Goal: Task Accomplishment & Management: Complete application form

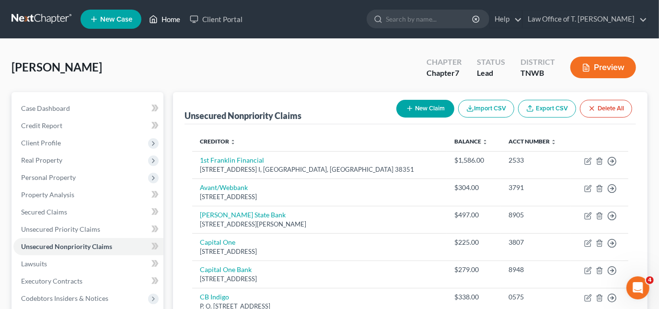
click at [161, 16] on link "Home" at bounding box center [164, 19] width 41 height 17
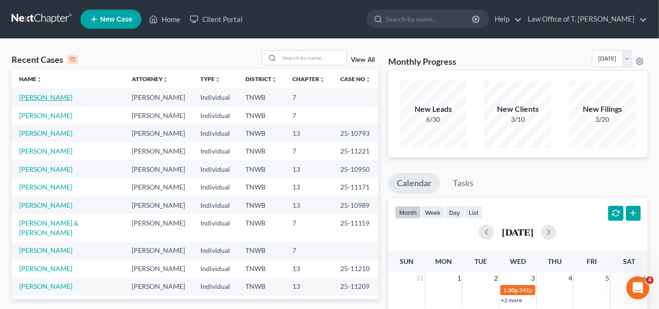
click at [58, 99] on link "[PERSON_NAME]" at bounding box center [45, 97] width 53 height 8
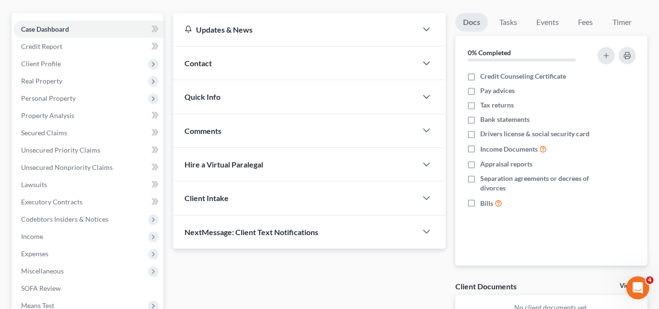
scroll to position [174, 0]
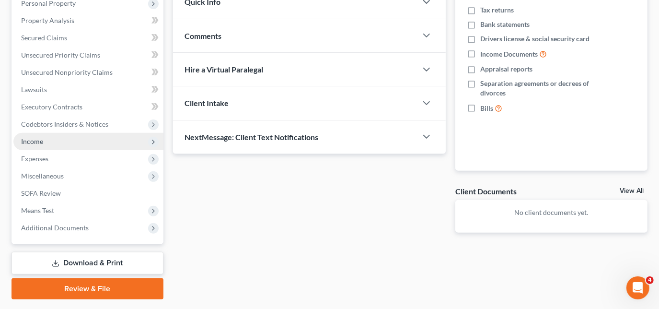
click at [32, 140] on span "Income" at bounding box center [32, 141] width 22 height 8
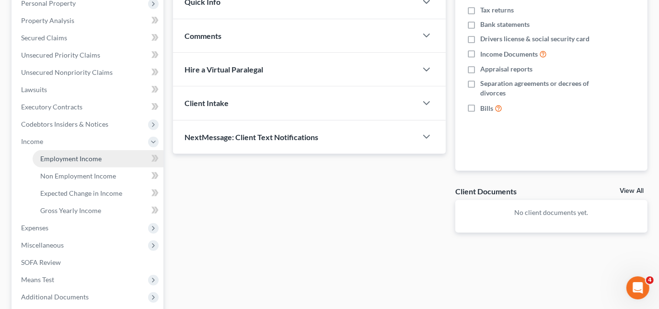
click at [67, 160] on span "Employment Income" at bounding box center [70, 158] width 61 height 8
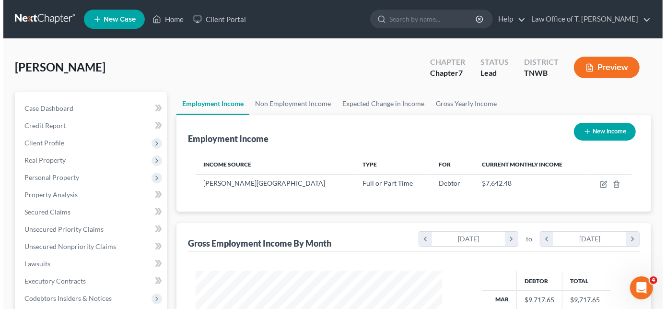
scroll to position [171, 266]
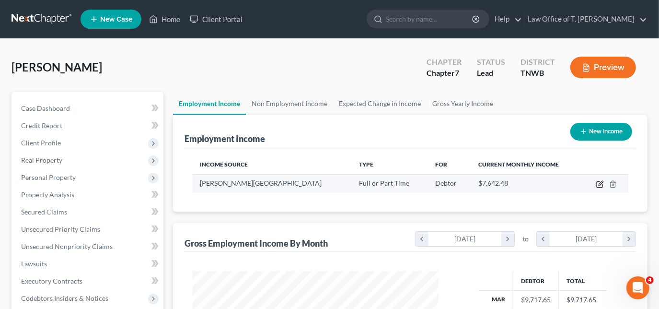
click at [596, 185] on icon "button" at bounding box center [600, 184] width 8 height 8
select select "0"
select select "44"
select select "2"
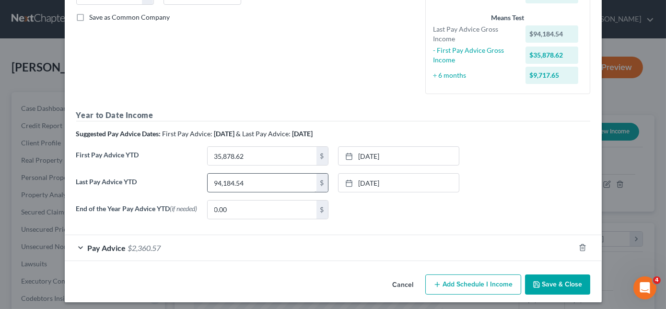
scroll to position [218, 0]
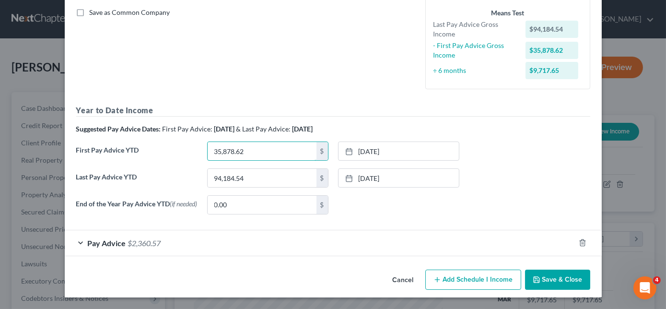
type input "6"
type input "58,991.85"
click at [348, 151] on rect at bounding box center [349, 152] width 6 height 6
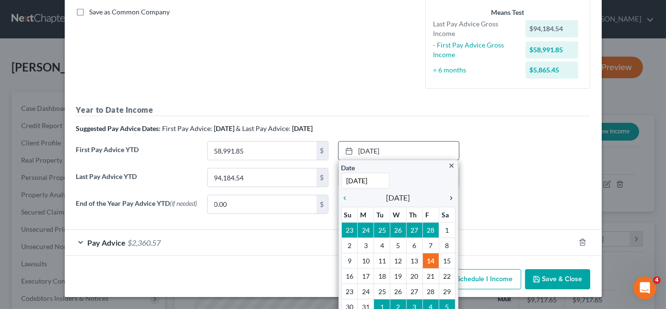
click at [449, 199] on icon "chevron_right" at bounding box center [449, 198] width 12 height 8
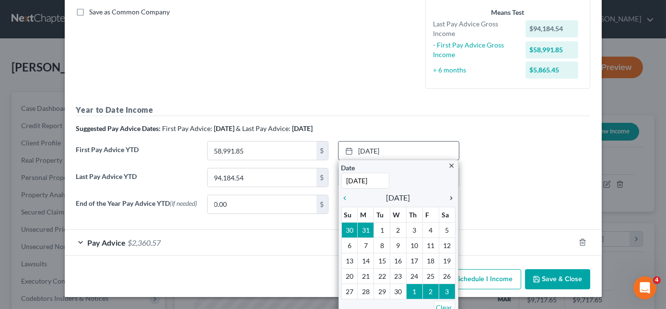
click at [449, 199] on icon "chevron_right" at bounding box center [449, 198] width 12 height 8
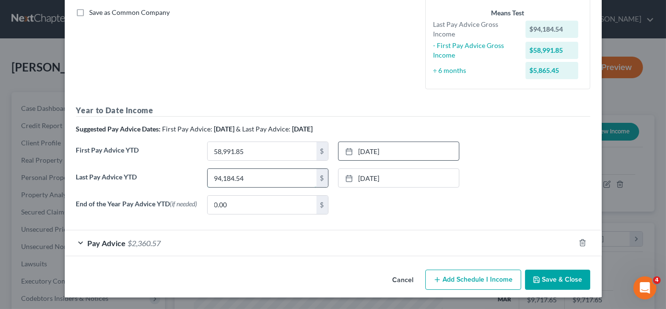
click at [286, 176] on input "94,184.54" at bounding box center [262, 178] width 109 height 18
type input "108,293.74"
click at [345, 174] on icon at bounding box center [349, 178] width 8 height 8
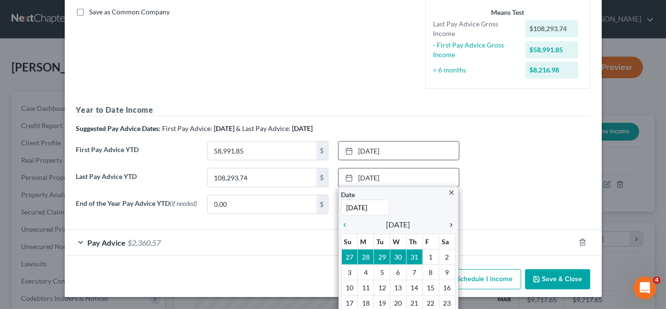
click at [447, 223] on icon "chevron_right" at bounding box center [449, 225] width 12 height 8
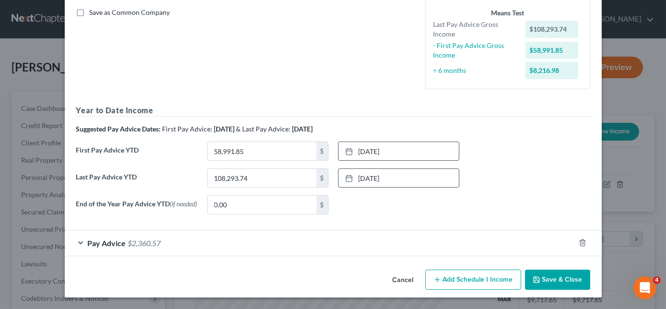
click at [541, 278] on button "Save & Close" at bounding box center [557, 279] width 65 height 20
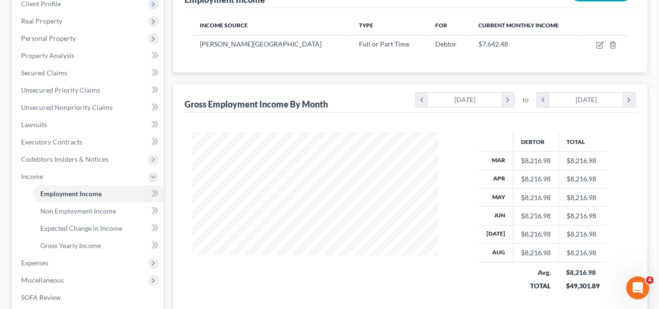
scroll to position [269, 0]
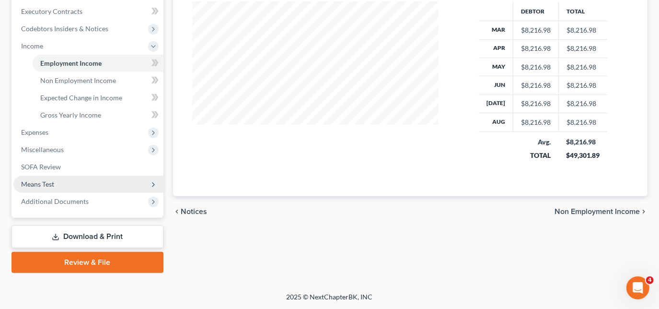
click at [57, 185] on span "Means Test" at bounding box center [88, 183] width 150 height 17
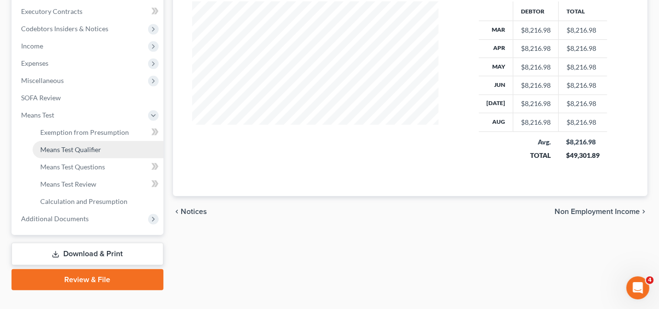
click at [83, 144] on link "Means Test Qualifier" at bounding box center [98, 149] width 131 height 17
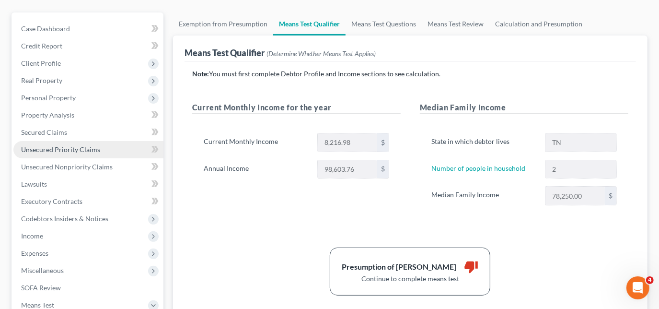
scroll to position [130, 0]
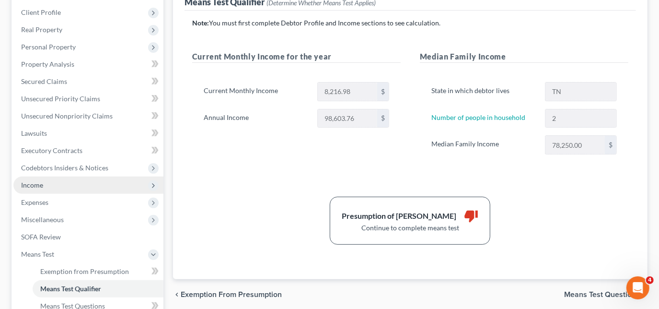
click at [41, 183] on span "Income" at bounding box center [32, 185] width 22 height 8
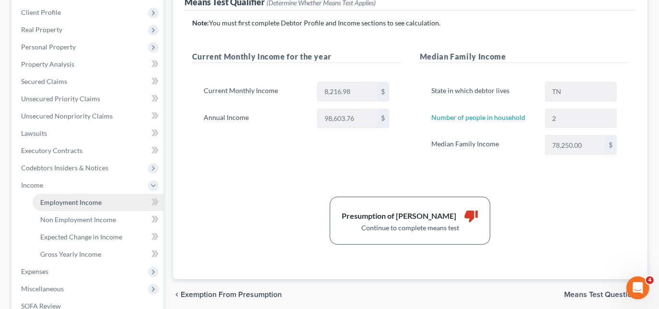
click at [65, 200] on span "Employment Income" at bounding box center [70, 202] width 61 height 8
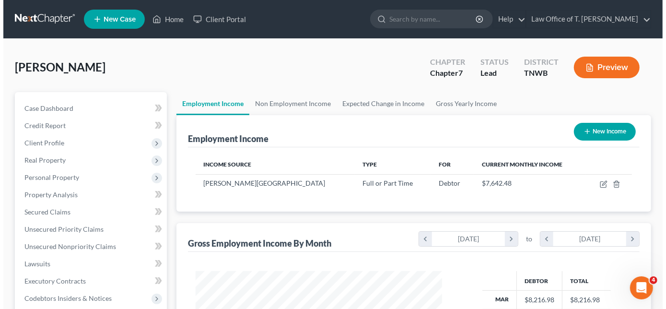
scroll to position [87, 0]
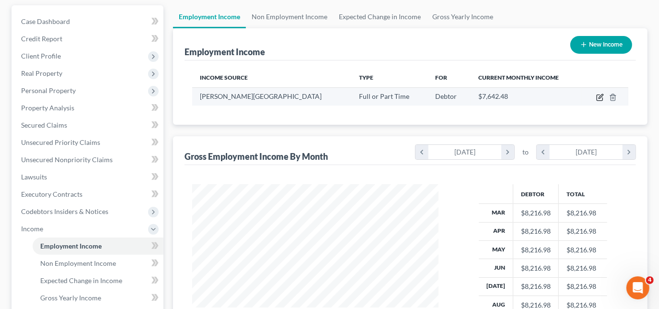
click at [601, 96] on icon "button" at bounding box center [600, 97] width 8 height 8
select select "0"
select select "44"
select select "2"
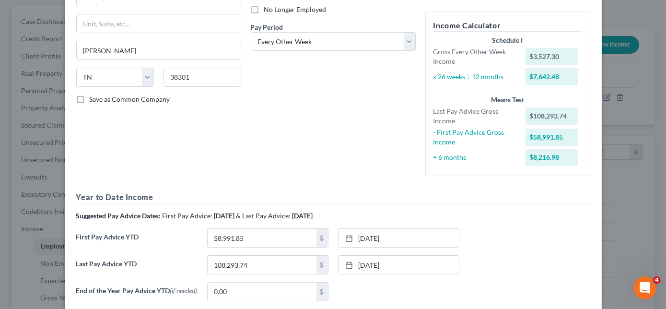
scroll to position [174, 0]
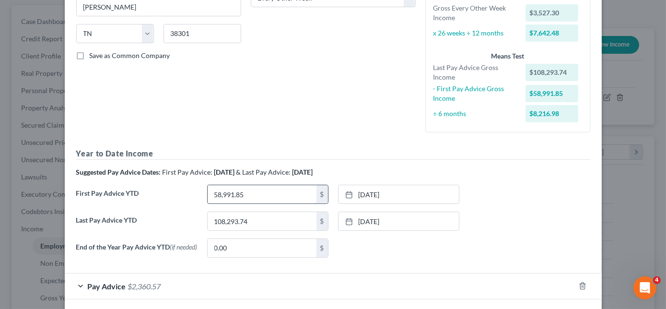
click at [242, 196] on input "58,991.85" at bounding box center [262, 194] width 109 height 18
type input "70,934.41"
click at [365, 193] on link "[DATE]" at bounding box center [398, 194] width 120 height 18
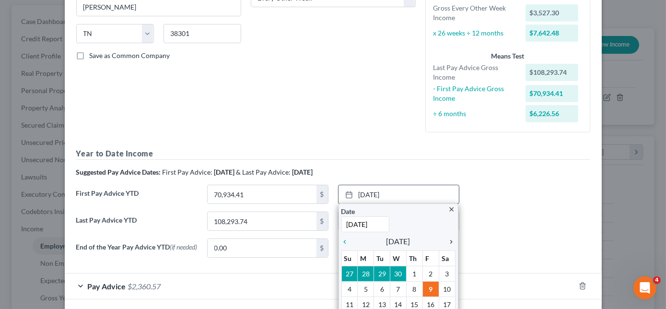
click at [446, 240] on icon "chevron_right" at bounding box center [449, 242] width 12 height 8
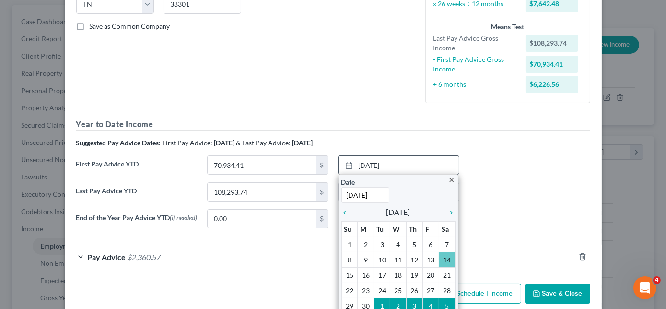
scroll to position [218, 0]
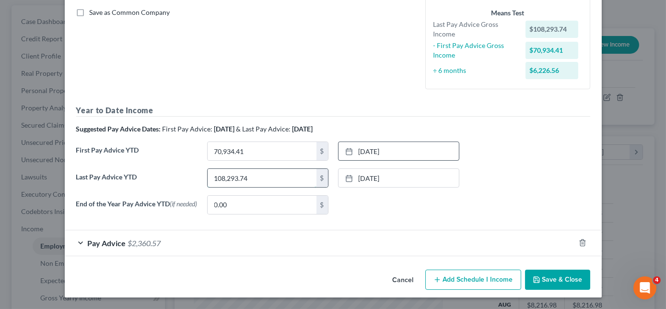
click at [271, 180] on input "108,293.74" at bounding box center [262, 178] width 109 height 18
type input "115,348.34"
click at [368, 178] on link "[DATE]" at bounding box center [398, 178] width 120 height 18
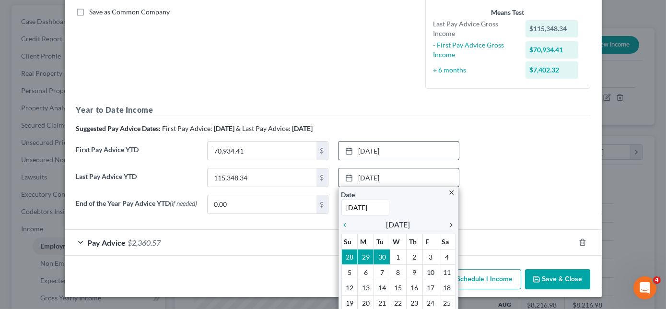
click at [445, 223] on icon "chevron_right" at bounding box center [449, 225] width 12 height 8
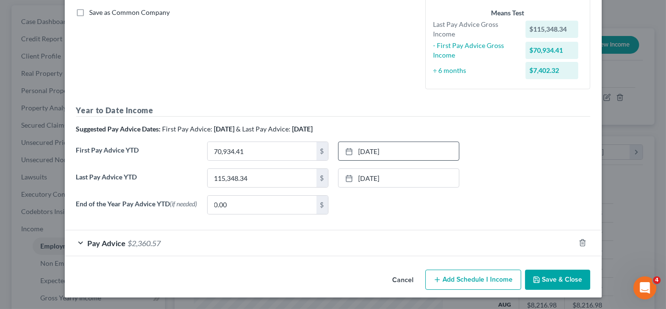
click at [555, 280] on button "Save & Close" at bounding box center [557, 279] width 65 height 20
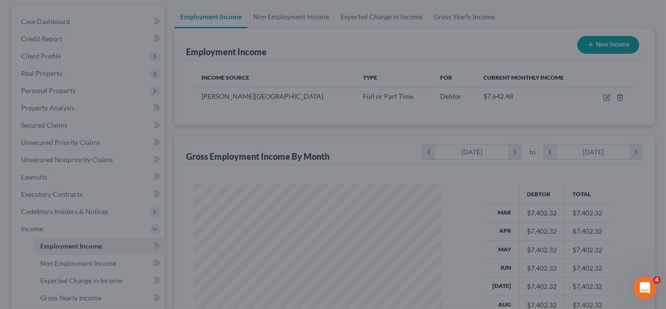
scroll to position [479198, 479103]
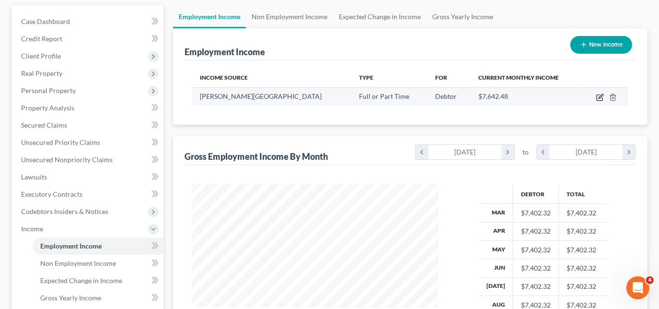
click at [597, 93] on icon "button" at bounding box center [600, 97] width 8 height 8
select select "0"
select select "44"
select select "2"
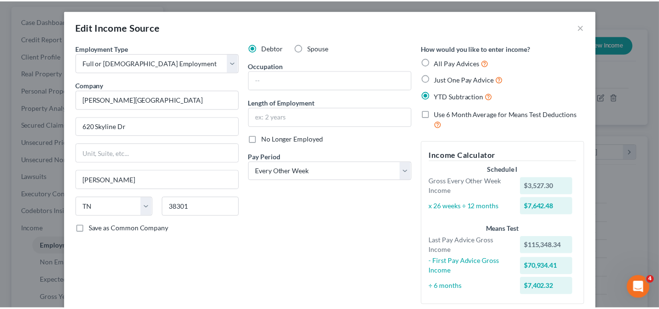
scroll to position [0, 0]
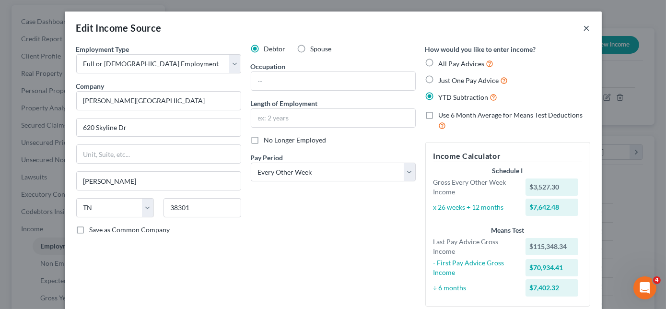
click at [583, 28] on button "×" at bounding box center [586, 28] width 7 height 12
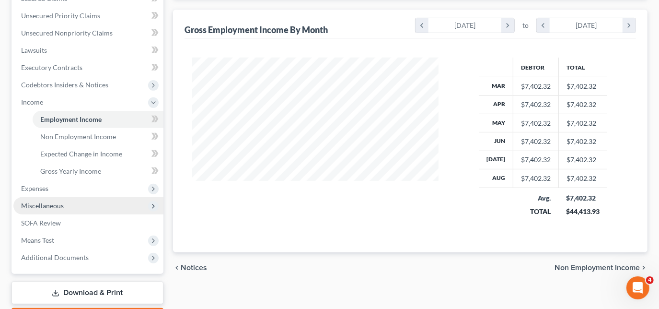
scroll to position [218, 0]
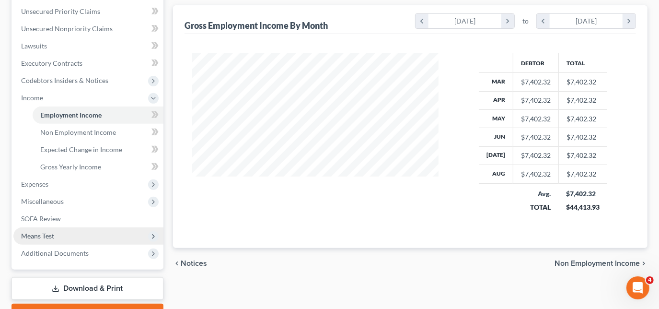
click at [55, 236] on span "Means Test" at bounding box center [88, 235] width 150 height 17
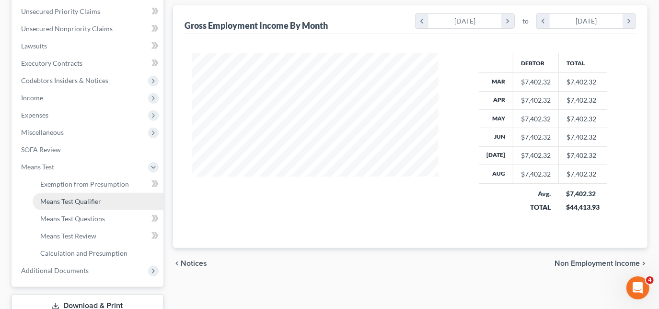
click at [85, 201] on span "Means Test Qualifier" at bounding box center [70, 201] width 61 height 8
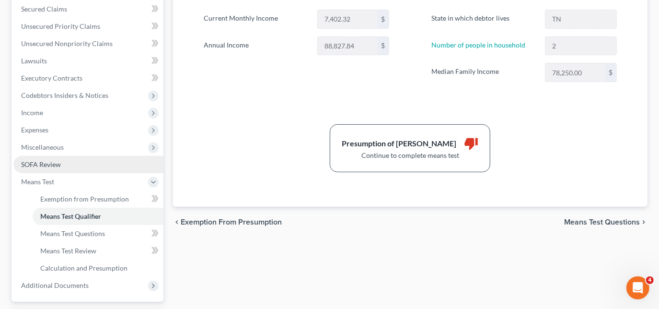
scroll to position [218, 0]
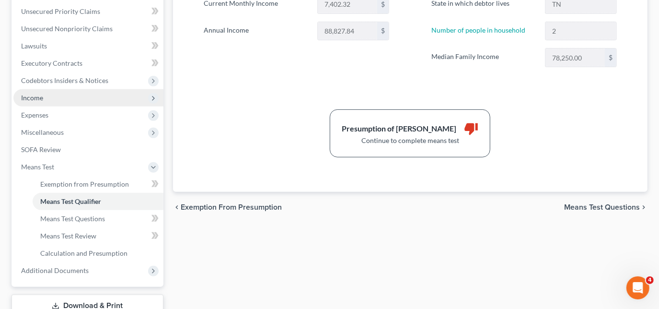
click at [48, 99] on span "Income" at bounding box center [88, 97] width 150 height 17
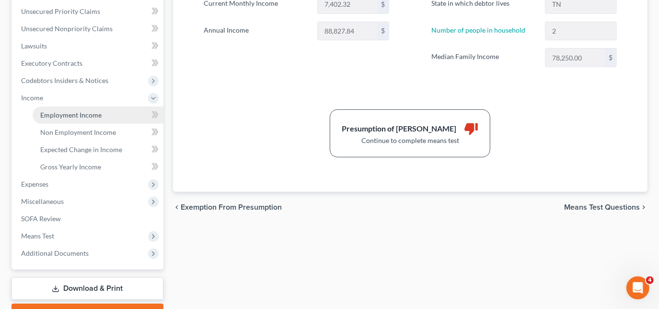
click at [66, 113] on span "Employment Income" at bounding box center [70, 115] width 61 height 8
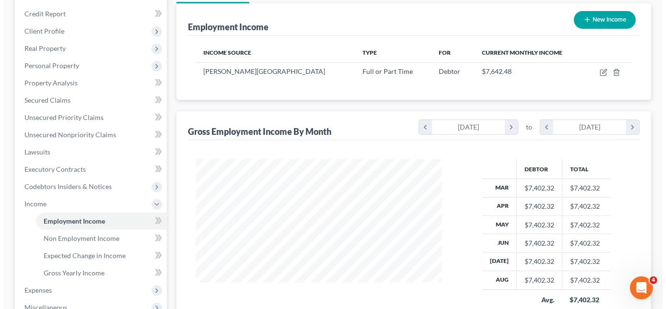
scroll to position [87, 0]
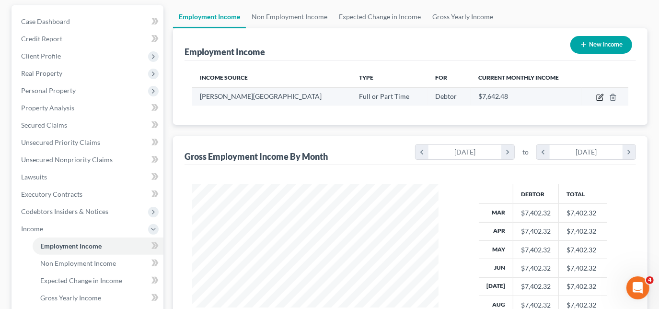
click at [599, 97] on icon "button" at bounding box center [601, 96] width 4 height 4
select select "0"
select select "44"
select select "2"
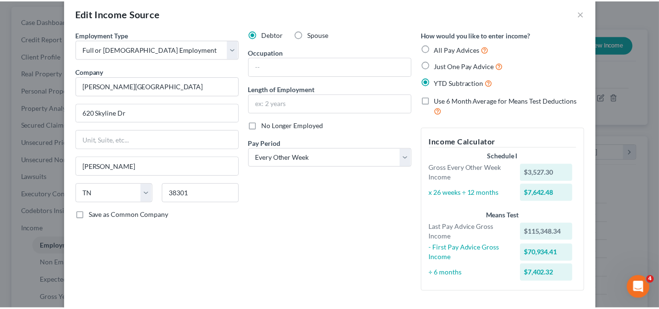
scroll to position [0, 0]
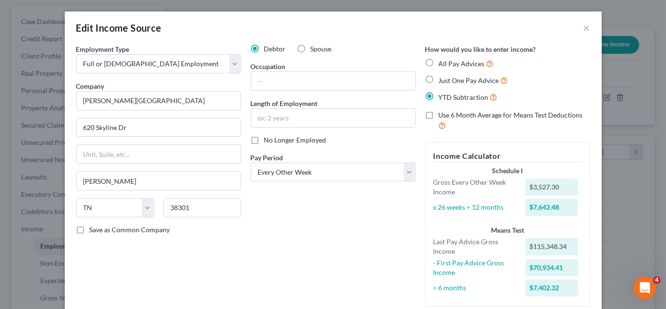
click at [578, 27] on div "Edit Income Source ×" at bounding box center [333, 28] width 537 height 33
click at [583, 27] on button "×" at bounding box center [586, 28] width 7 height 12
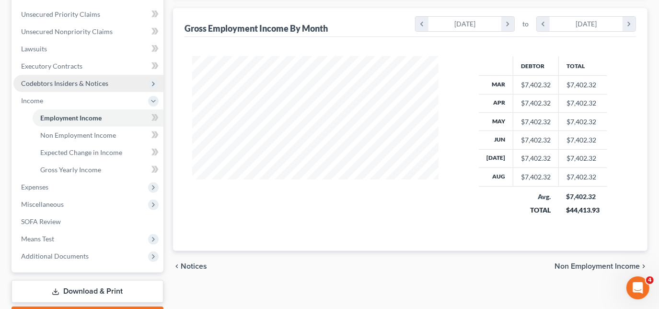
scroll to position [261, 0]
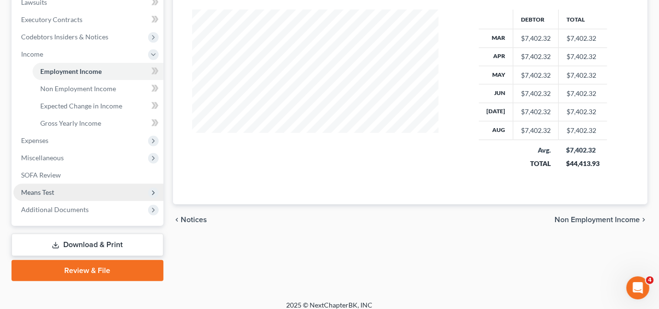
click at [47, 188] on span "Means Test" at bounding box center [37, 192] width 33 height 8
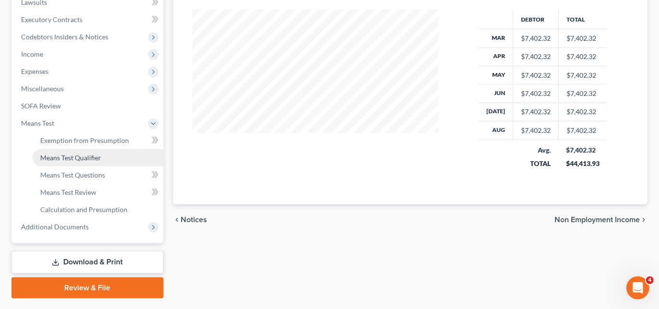
click at [71, 154] on span "Means Test Qualifier" at bounding box center [70, 157] width 61 height 8
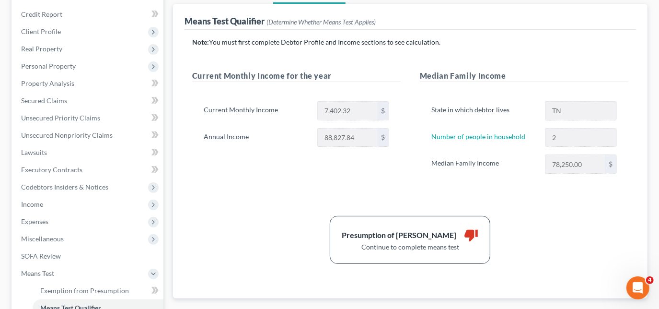
scroll to position [130, 0]
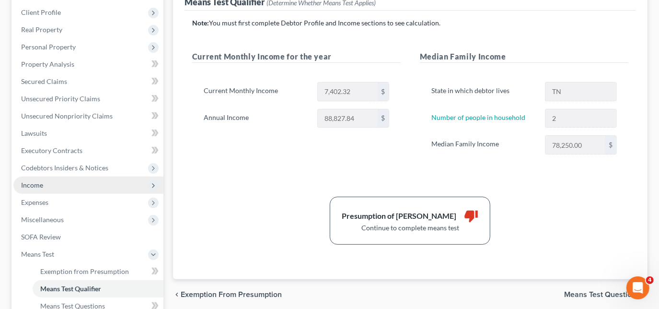
click at [58, 189] on span "Income" at bounding box center [88, 184] width 150 height 17
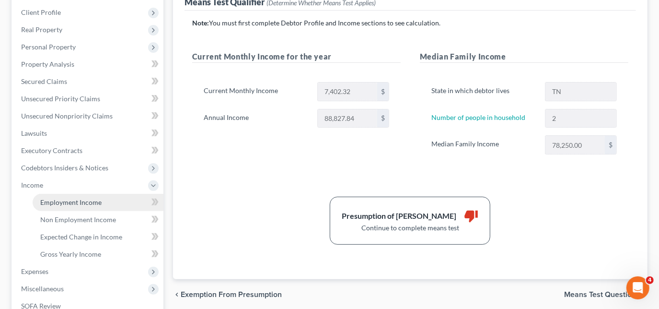
click at [65, 198] on span "Employment Income" at bounding box center [70, 202] width 61 height 8
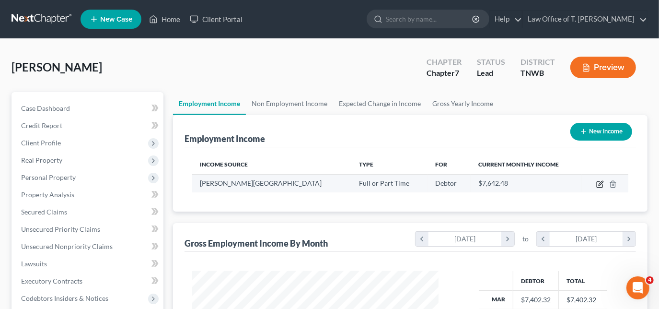
click at [598, 183] on icon "button" at bounding box center [600, 184] width 8 height 8
select select "0"
select select "44"
select select "2"
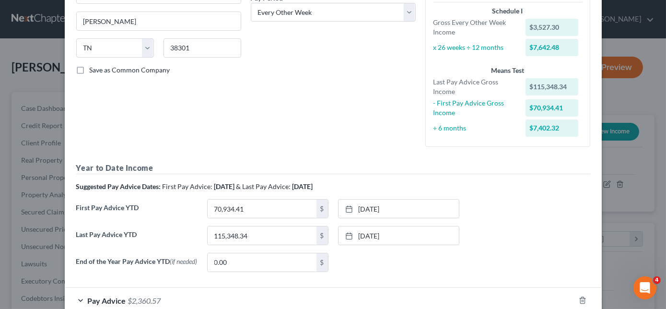
scroll to position [174, 0]
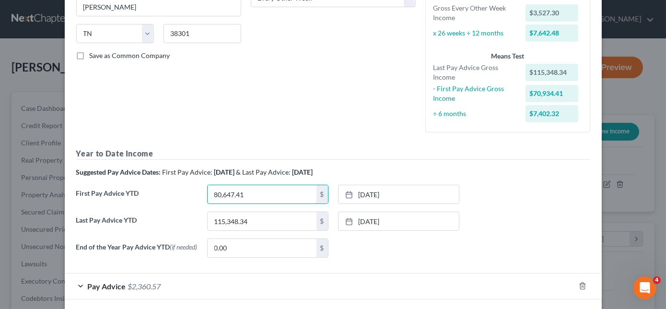
type input "80,647.41"
click at [343, 197] on link "[DATE]" at bounding box center [398, 194] width 120 height 18
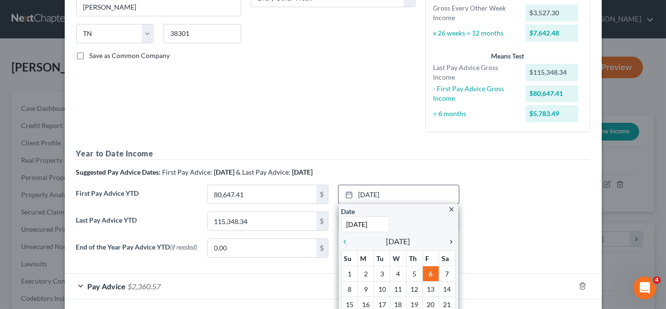
click at [449, 240] on icon "chevron_right" at bounding box center [449, 242] width 12 height 8
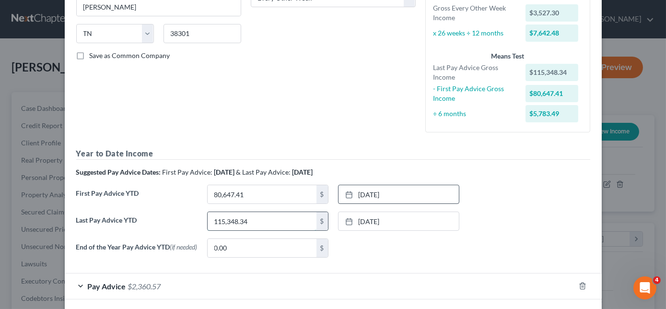
click at [279, 217] on input "115,348.34" at bounding box center [262, 221] width 109 height 18
type input "122,402.94"
click at [345, 223] on icon at bounding box center [349, 222] width 8 height 8
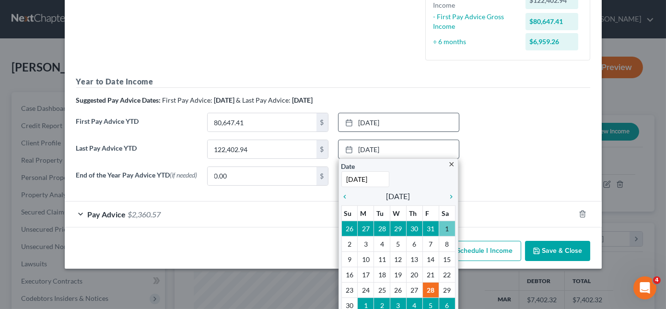
scroll to position [261, 0]
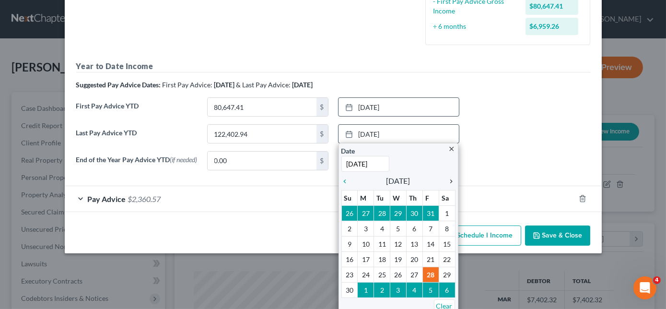
click at [451, 182] on icon "chevron_right" at bounding box center [449, 181] width 12 height 8
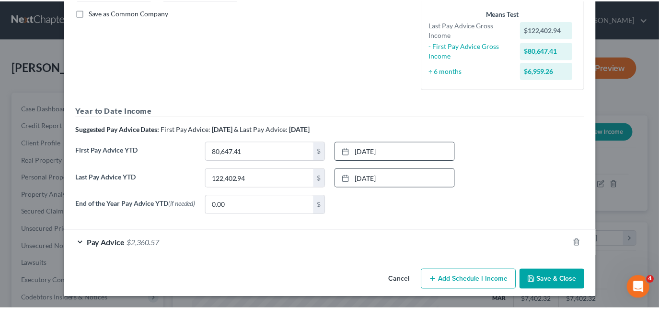
scroll to position [218, 0]
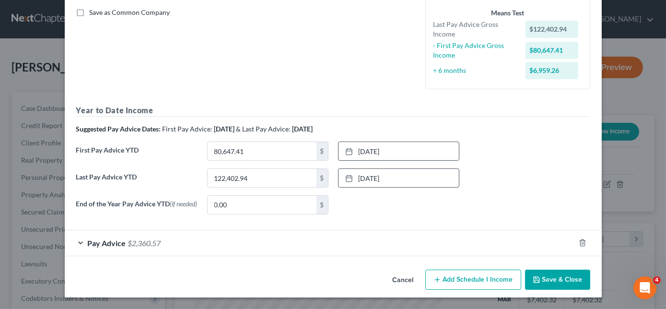
click at [528, 279] on button "Save & Close" at bounding box center [557, 279] width 65 height 20
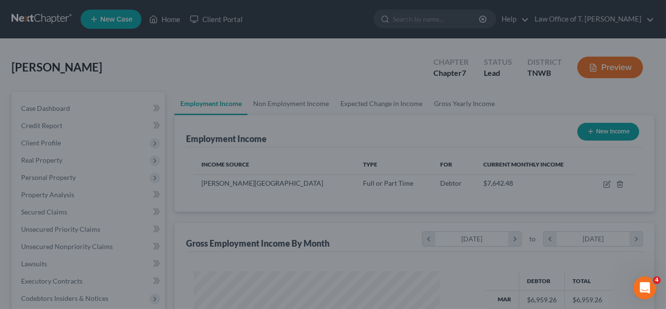
scroll to position [479198, 479103]
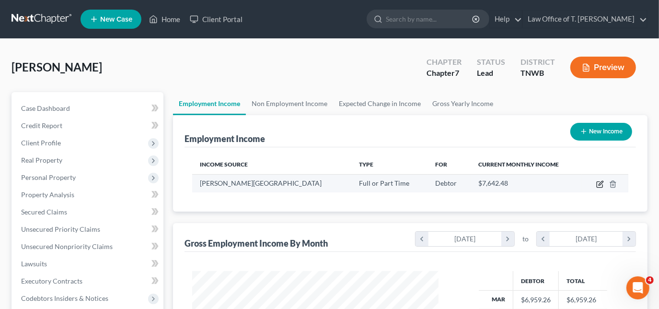
click at [597, 186] on icon "button" at bounding box center [600, 184] width 8 height 8
select select "0"
select select "44"
select select "2"
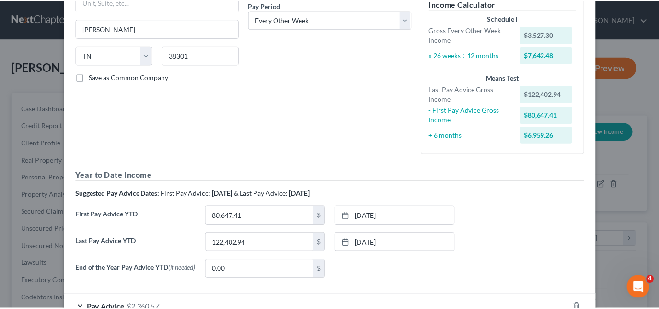
scroll to position [0, 0]
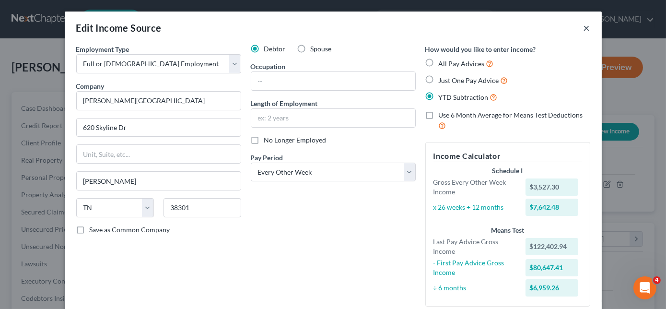
click at [584, 28] on button "×" at bounding box center [586, 28] width 7 height 12
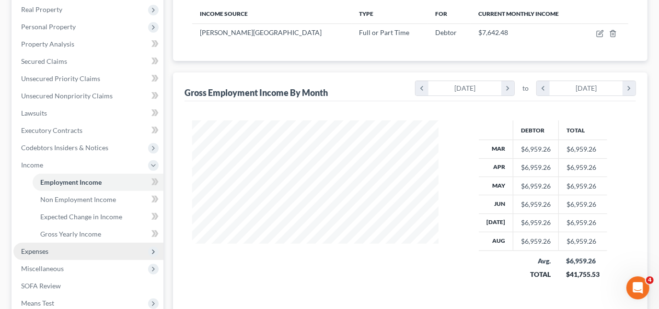
scroll to position [174, 0]
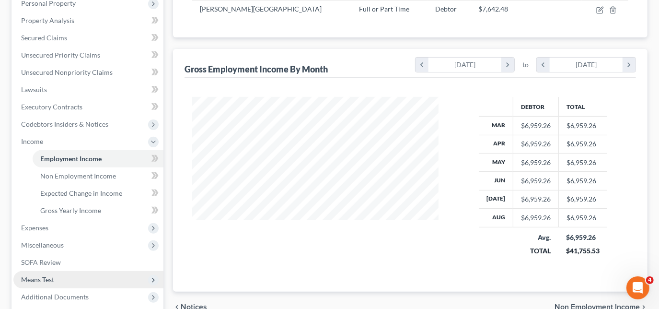
click at [39, 275] on span "Means Test" at bounding box center [37, 279] width 33 height 8
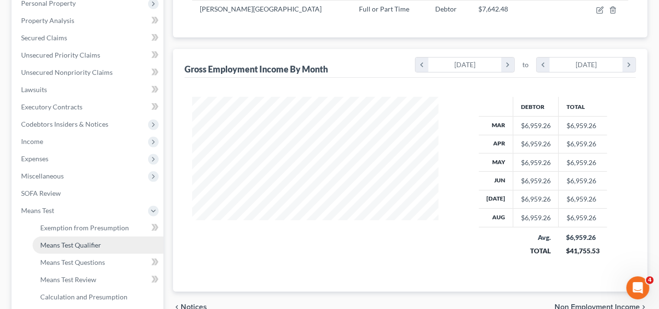
click at [71, 240] on link "Means Test Qualifier" at bounding box center [98, 244] width 131 height 17
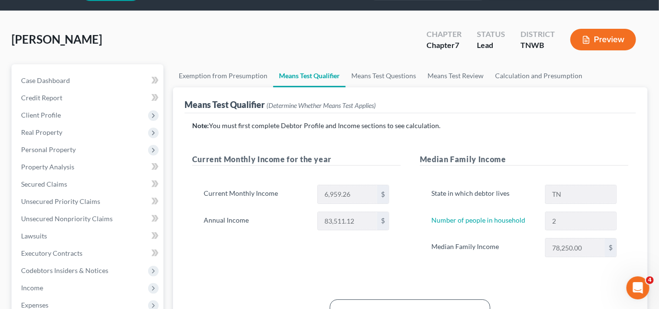
scroll to position [87, 0]
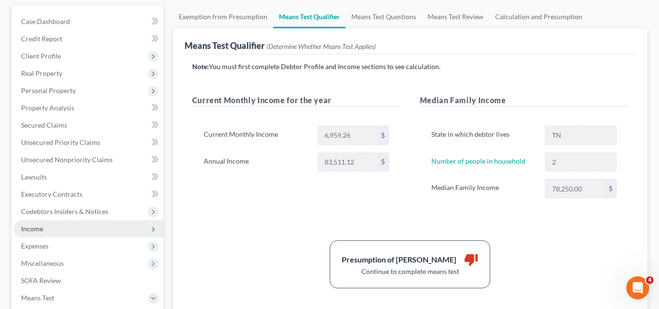
click at [49, 231] on span "Income" at bounding box center [88, 228] width 150 height 17
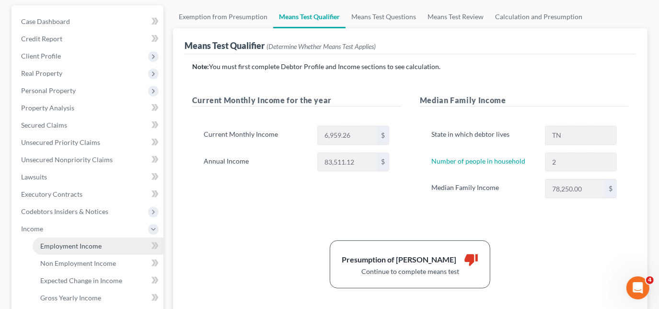
click at [107, 243] on link "Employment Income" at bounding box center [98, 245] width 131 height 17
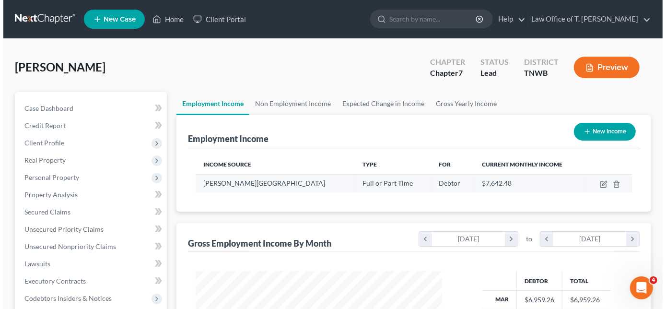
scroll to position [171, 266]
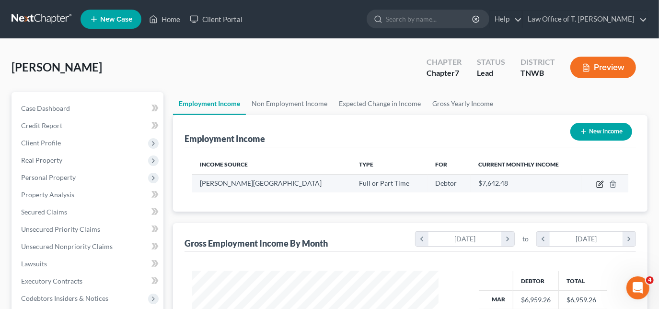
click at [599, 181] on icon "button" at bounding box center [600, 184] width 8 height 8
select select "0"
select select "44"
select select "2"
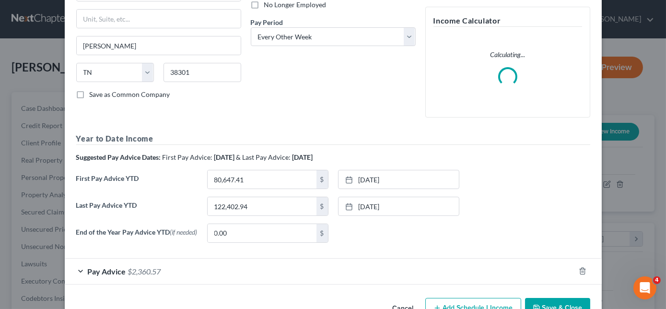
scroll to position [164, 0]
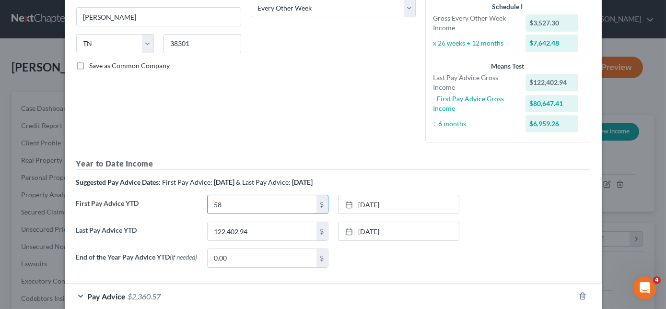
type input "58,991.85"
click at [367, 207] on link "[DATE]" at bounding box center [398, 204] width 120 height 18
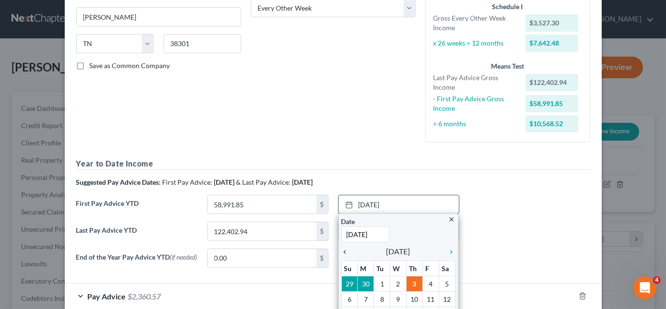
click at [345, 252] on icon "chevron_left" at bounding box center [347, 252] width 12 height 8
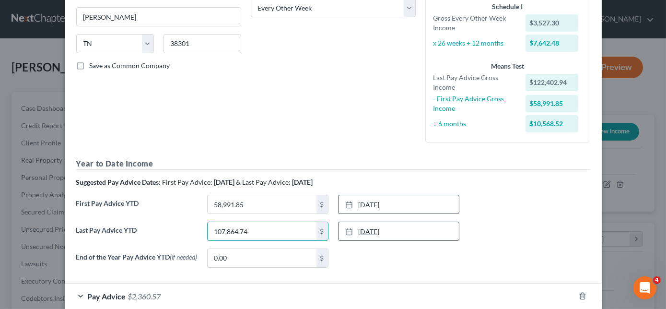
type input "107,864.74"
click at [346, 230] on icon at bounding box center [349, 232] width 8 height 8
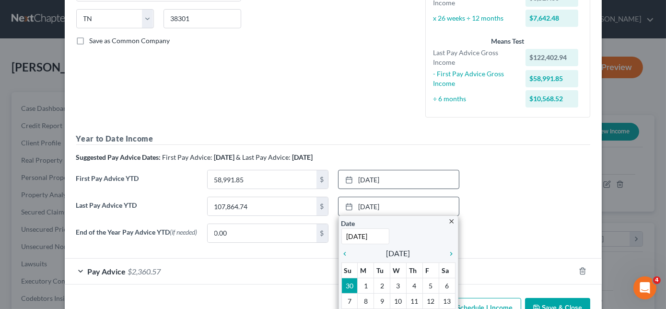
scroll to position [208, 0]
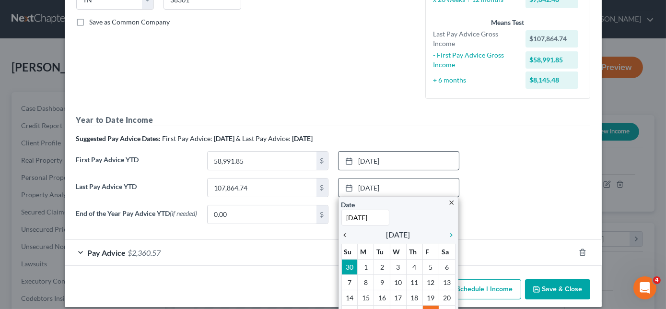
click at [345, 234] on icon "chevron_left" at bounding box center [347, 235] width 12 height 8
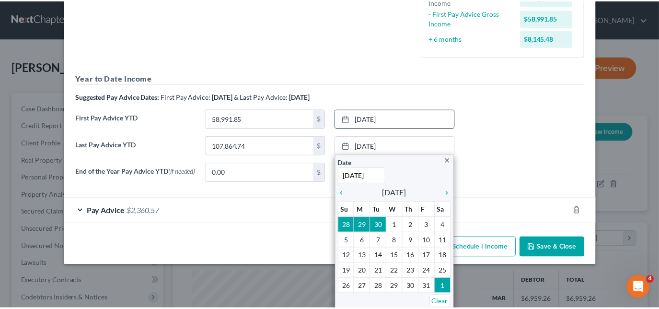
scroll to position [218, 0]
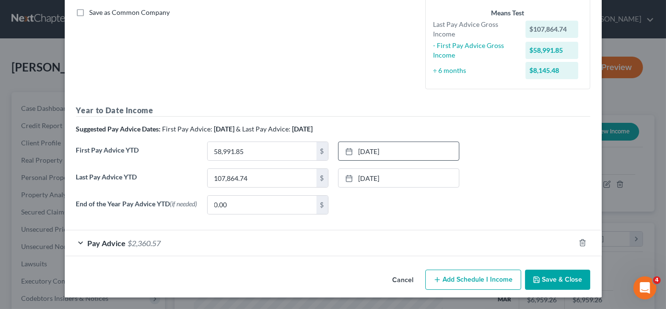
click at [537, 276] on icon "button" at bounding box center [537, 280] width 8 height 8
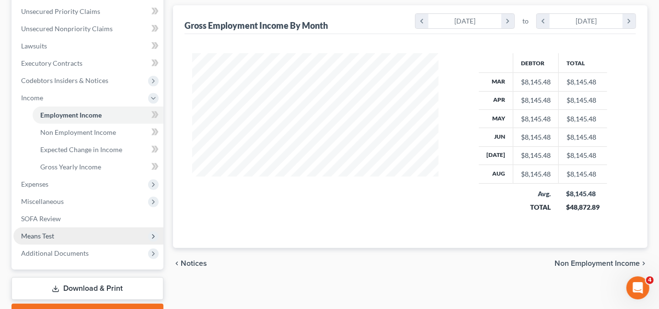
click at [54, 234] on span "Means Test" at bounding box center [37, 236] width 33 height 8
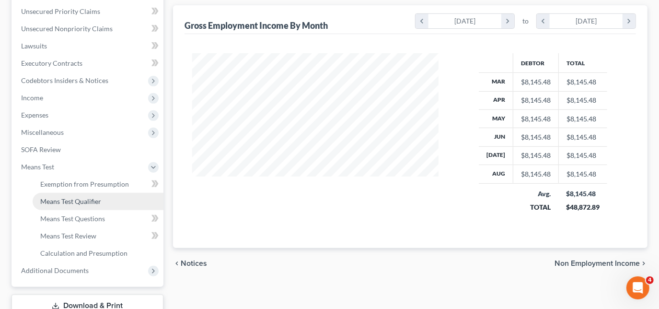
click at [81, 203] on span "Means Test Qualifier" at bounding box center [70, 201] width 61 height 8
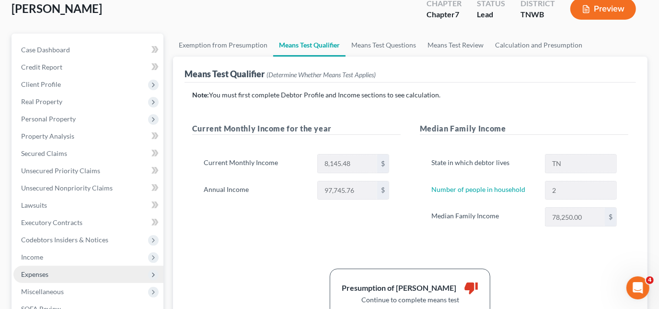
scroll to position [43, 0]
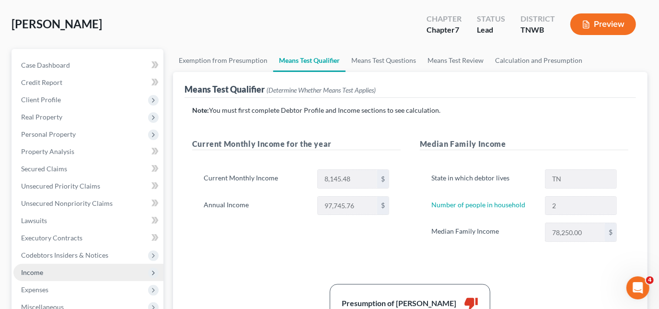
click at [48, 264] on span "Income" at bounding box center [88, 272] width 150 height 17
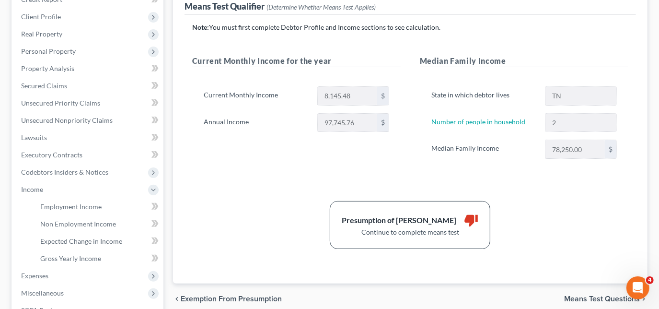
scroll to position [130, 0]
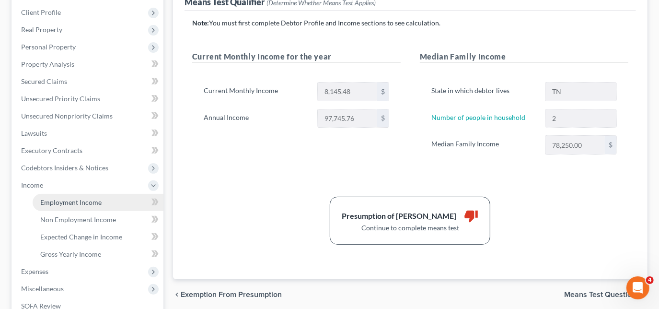
click at [102, 202] on link "Employment Income" at bounding box center [98, 202] width 131 height 17
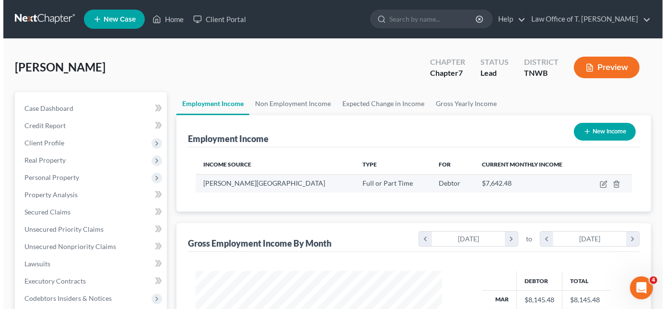
scroll to position [171, 266]
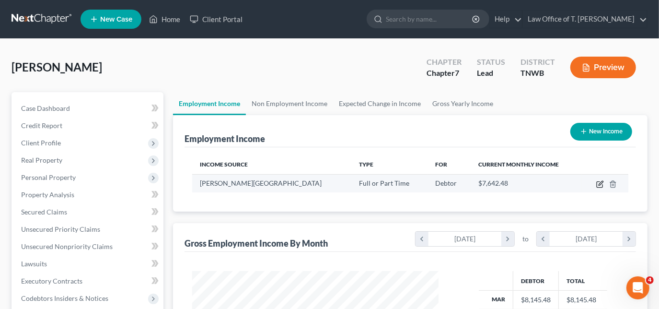
click at [598, 183] on icon "button" at bounding box center [600, 184] width 8 height 8
select select "0"
select select "44"
select select "2"
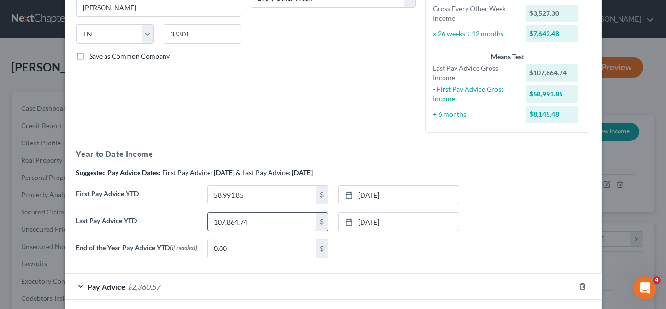
scroll to position [174, 0]
click at [261, 219] on input "107,864.74" at bounding box center [262, 221] width 109 height 18
type input "114,704.84"
click at [346, 221] on line at bounding box center [349, 221] width 6 height 0
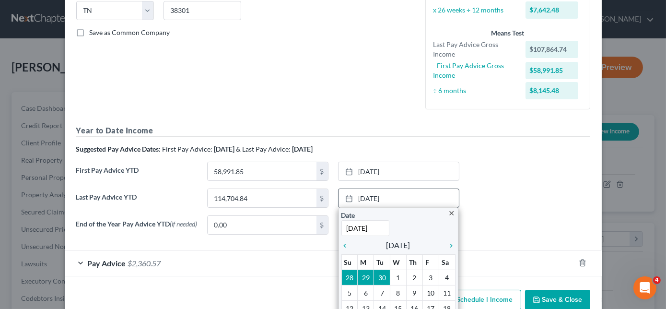
scroll to position [218, 0]
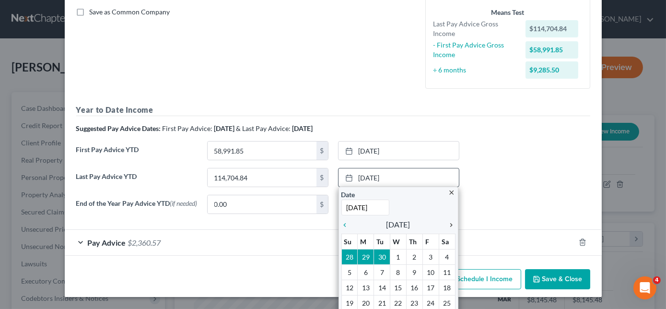
click at [447, 224] on icon "chevron_right" at bounding box center [449, 225] width 12 height 8
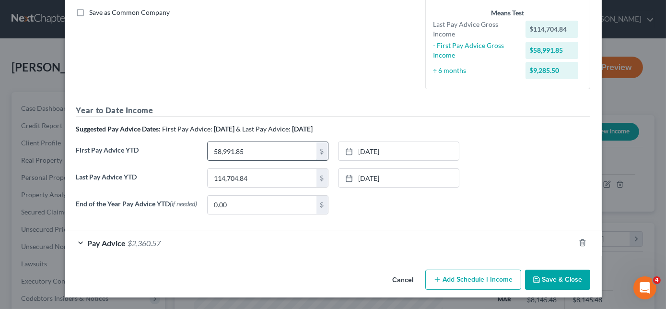
click at [285, 144] on input "58,991.85" at bounding box center [262, 151] width 109 height 18
type input "70,934.41"
click at [339, 150] on link "[DATE]" at bounding box center [398, 151] width 120 height 18
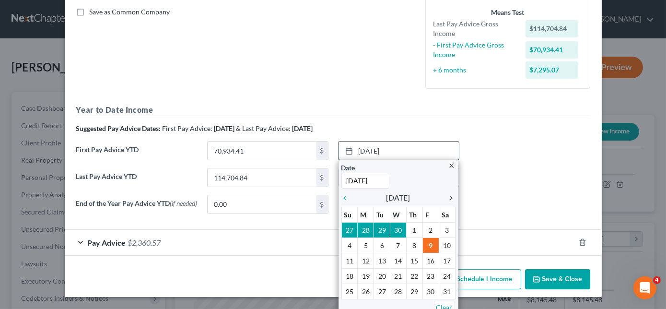
click at [443, 196] on icon "chevron_right" at bounding box center [449, 198] width 12 height 8
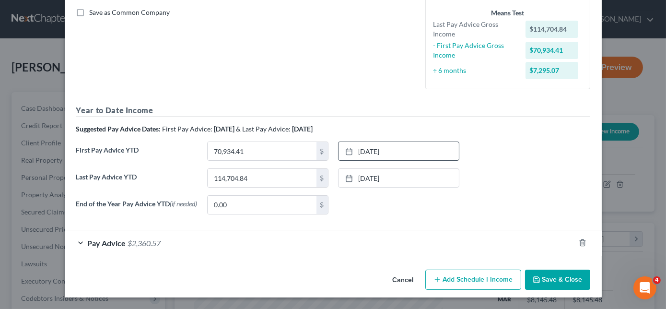
click at [542, 281] on button "Save & Close" at bounding box center [557, 279] width 65 height 20
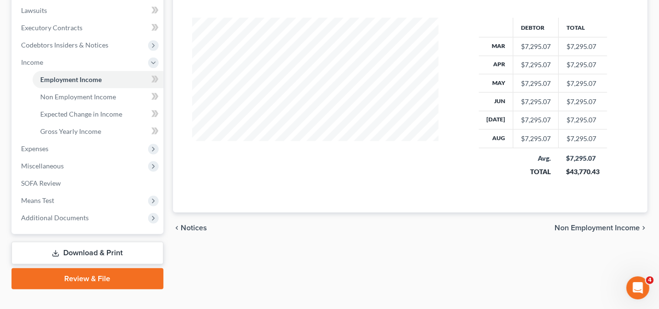
scroll to position [261, 0]
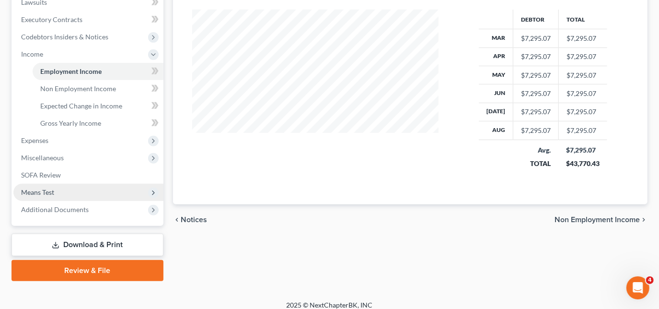
click at [63, 189] on span "Means Test" at bounding box center [88, 192] width 150 height 17
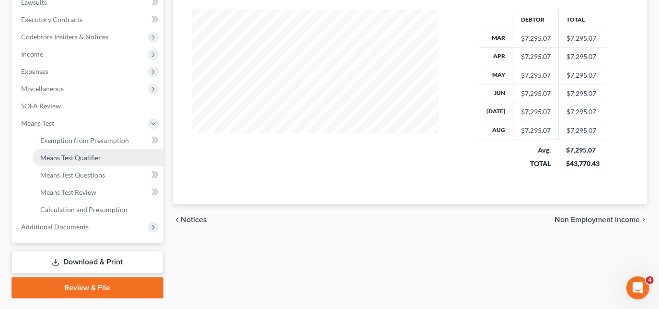
click at [97, 165] on link "Means Test Qualifier" at bounding box center [98, 157] width 131 height 17
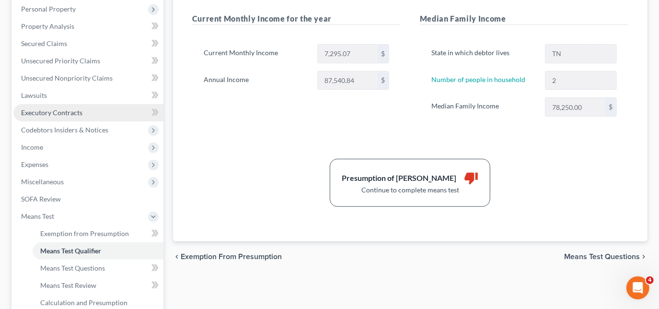
scroll to position [130, 0]
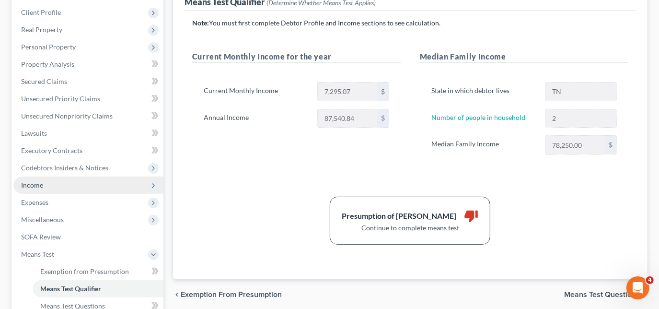
click at [37, 184] on span "Income" at bounding box center [32, 185] width 22 height 8
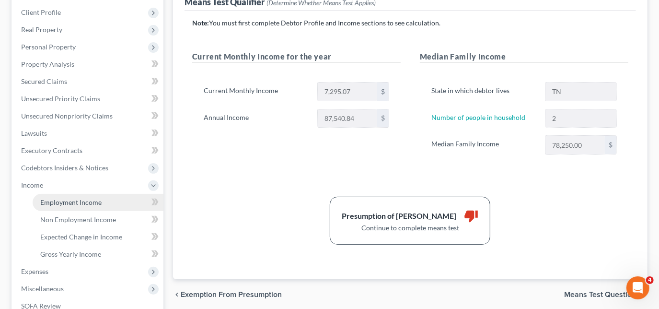
click at [70, 203] on span "Employment Income" at bounding box center [70, 202] width 61 height 8
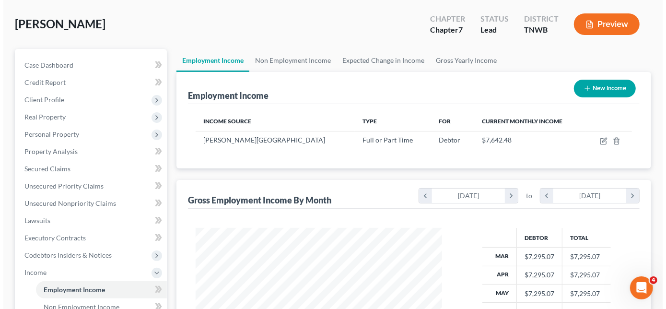
scroll to position [43, 0]
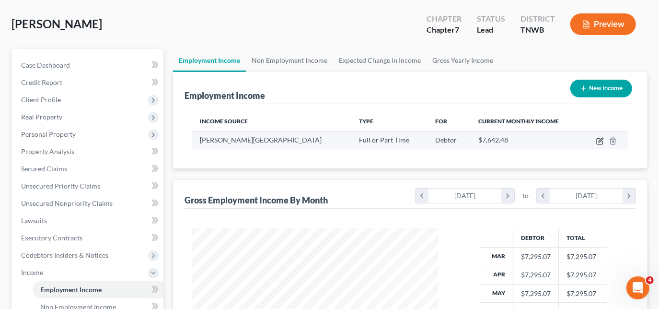
click at [600, 140] on icon "button" at bounding box center [600, 141] width 8 height 8
select select "0"
select select "44"
select select "2"
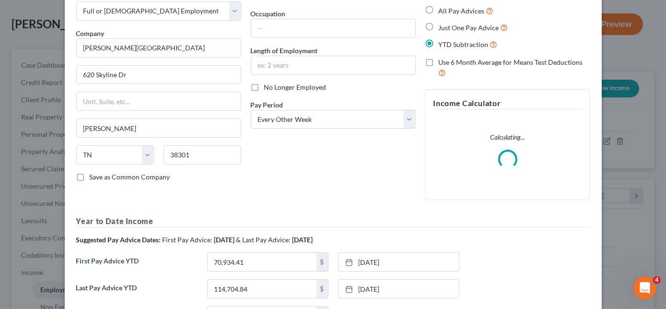
scroll to position [164, 0]
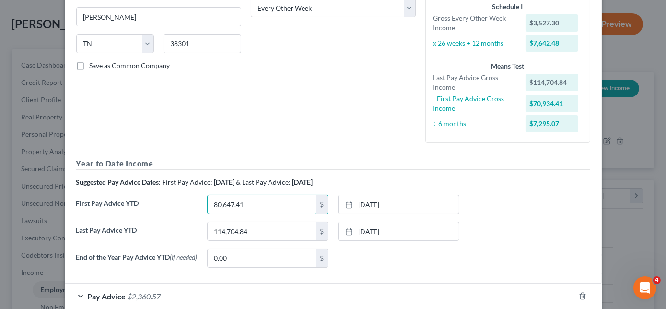
type input "80,647.41"
click at [349, 203] on icon at bounding box center [349, 205] width 8 height 8
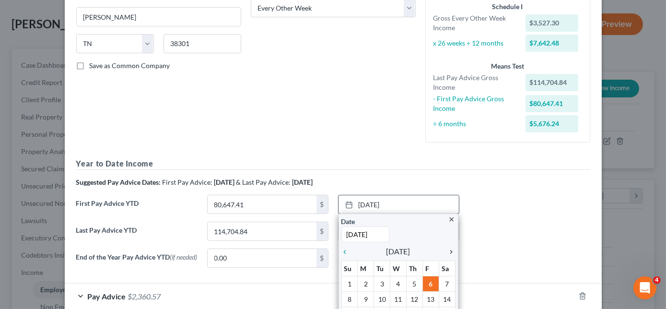
click at [445, 250] on icon "chevron_right" at bounding box center [449, 252] width 12 height 8
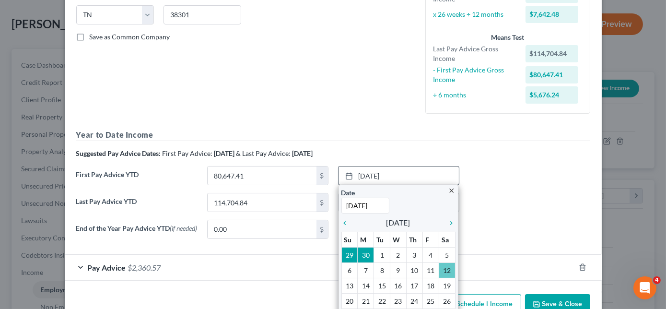
scroll to position [208, 0]
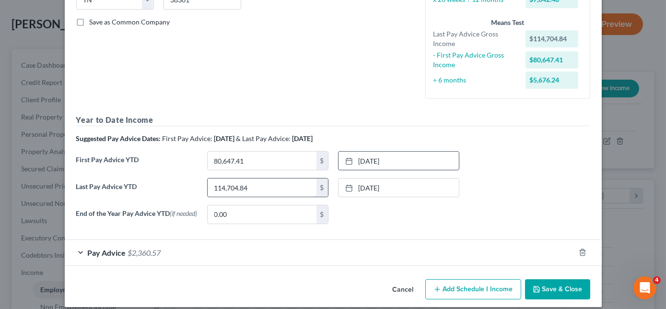
click at [287, 190] on input "114,704.84" at bounding box center [262, 187] width 109 height 18
type input "121,544.94"
click at [345, 188] on icon at bounding box center [349, 188] width 8 height 8
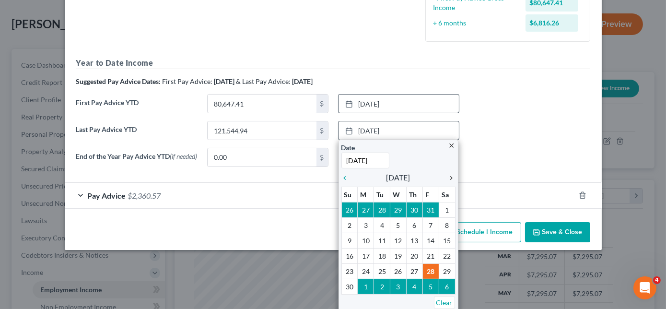
click at [446, 175] on icon "chevron_right" at bounding box center [449, 178] width 12 height 8
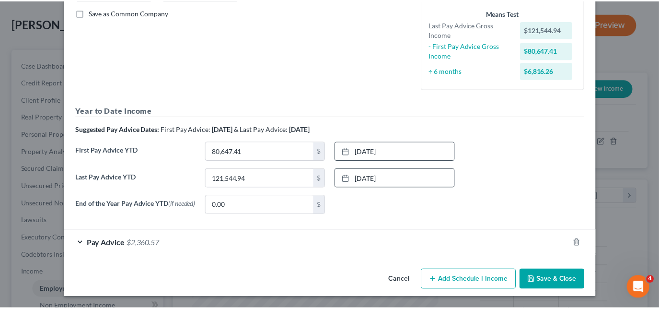
scroll to position [218, 0]
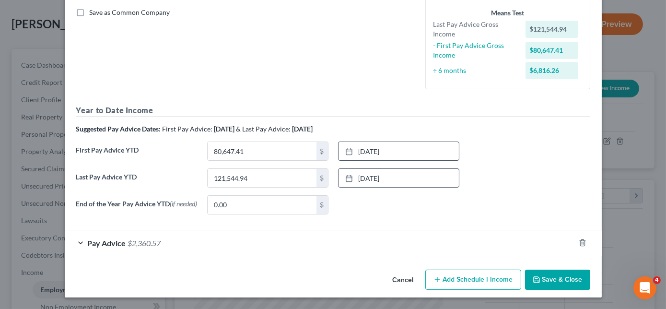
click at [545, 280] on button "Save & Close" at bounding box center [557, 279] width 65 height 20
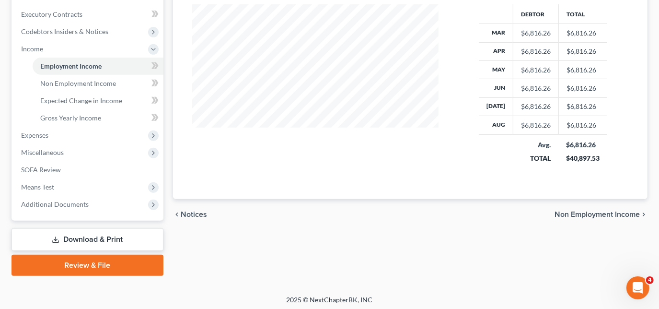
scroll to position [269, 0]
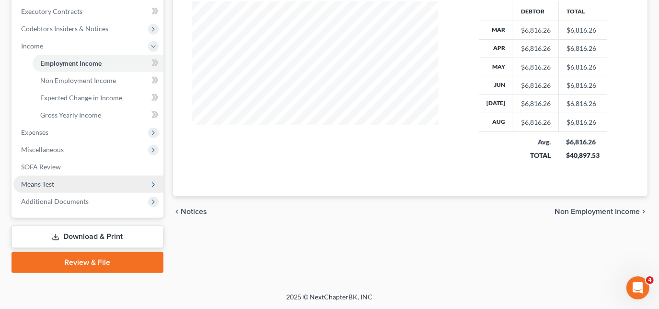
click at [48, 182] on span "Means Test" at bounding box center [37, 184] width 33 height 8
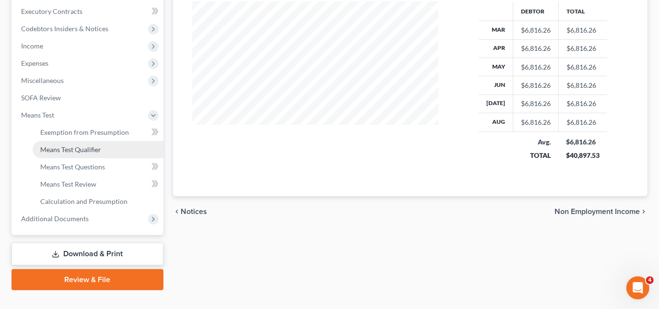
click at [78, 149] on span "Means Test Qualifier" at bounding box center [70, 149] width 61 height 8
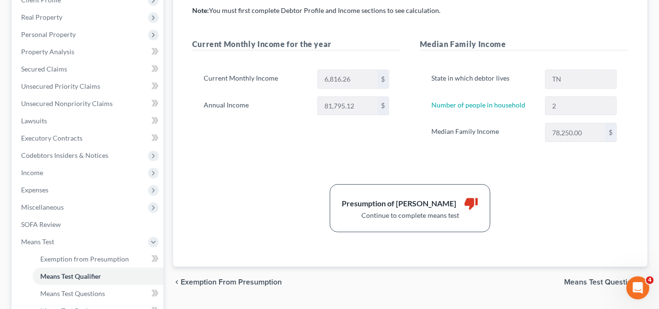
scroll to position [43, 0]
